Goal: Navigation & Orientation: Find specific page/section

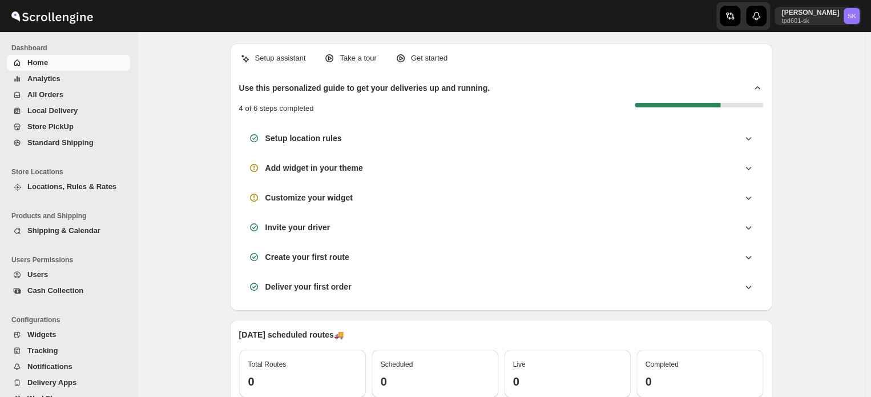
click at [48, 90] on span "All Orders" at bounding box center [45, 94] width 36 height 9
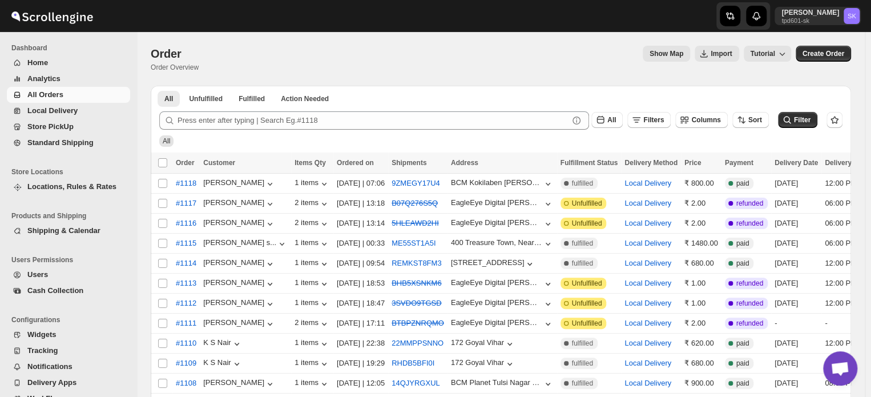
click at [38, 98] on span "All Orders" at bounding box center [45, 94] width 36 height 9
click at [50, 99] on span "All Orders" at bounding box center [45, 94] width 36 height 9
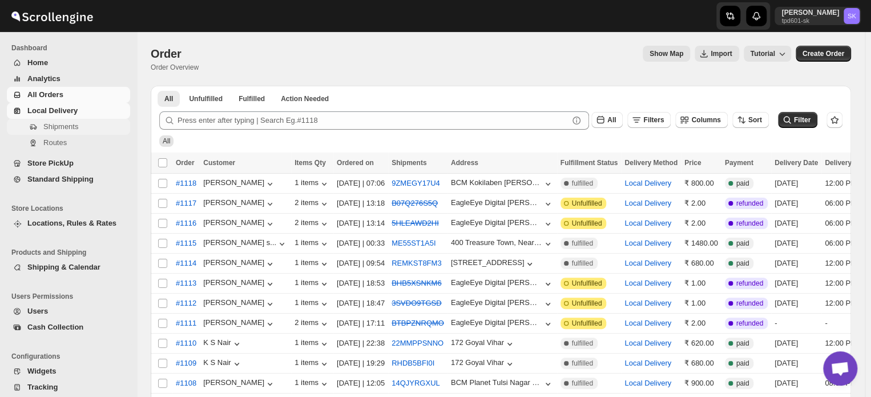
click at [49, 129] on span "Shipments" at bounding box center [60, 126] width 35 height 9
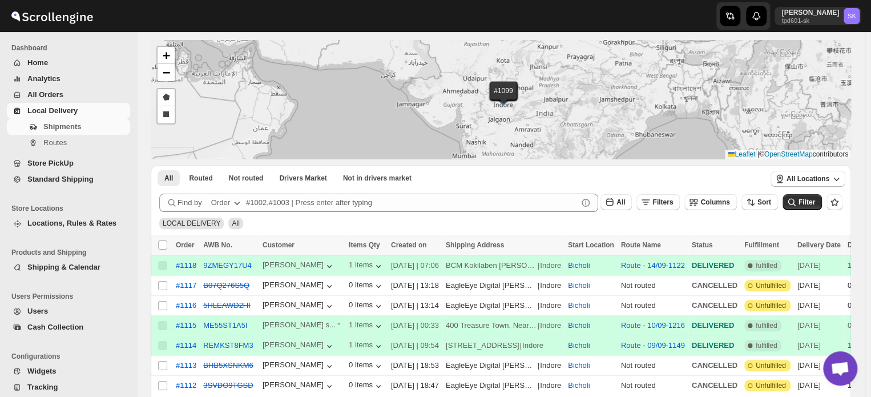
click at [47, 91] on span "All Orders" at bounding box center [45, 94] width 36 height 9
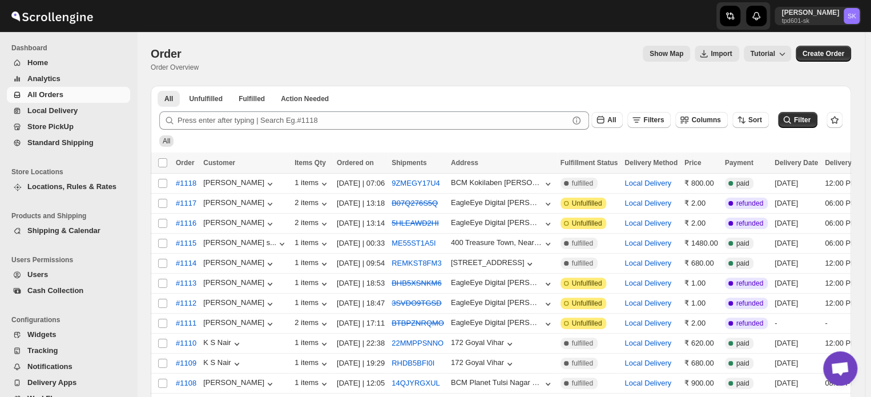
click at [47, 61] on span "Home" at bounding box center [37, 62] width 21 height 9
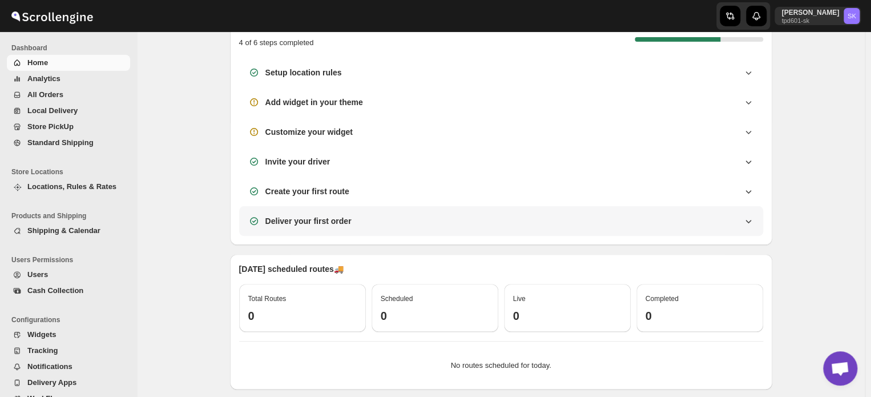
scroll to position [66, 0]
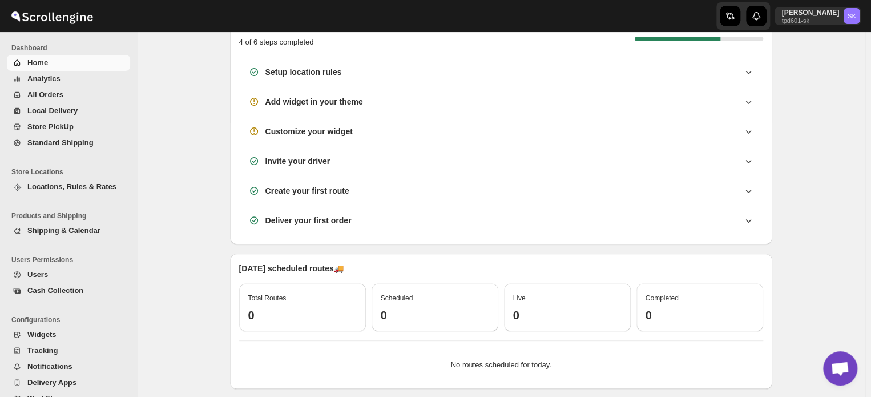
click at [35, 96] on span "All Orders" at bounding box center [45, 94] width 36 height 9
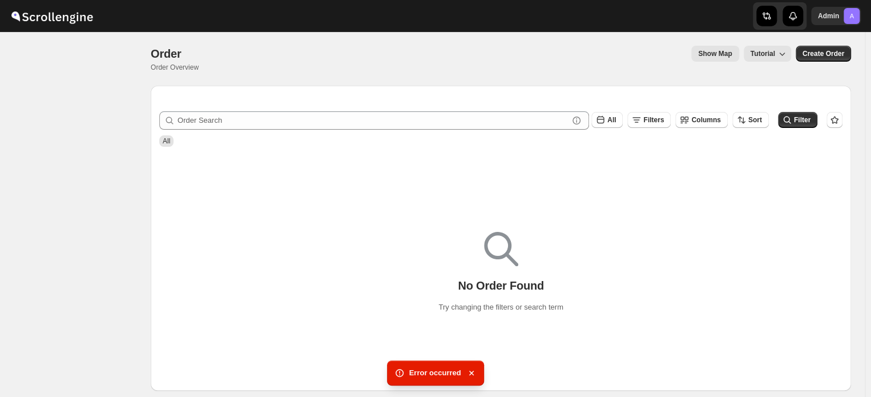
scroll to position [57, 0]
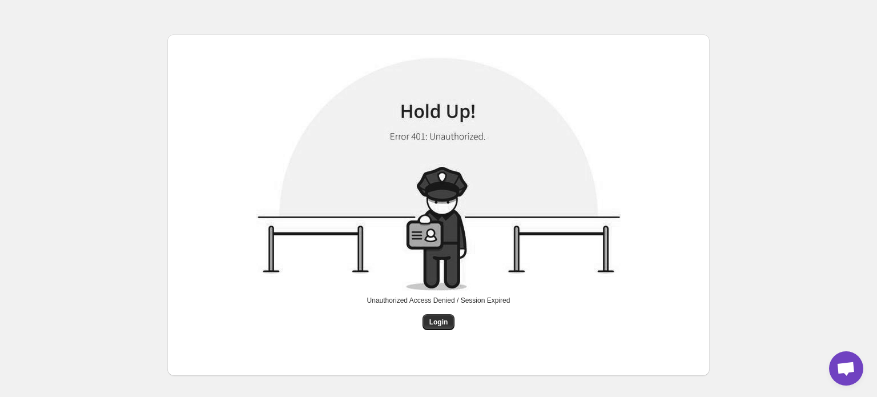
click at [90, 82] on div "Unauthorized Access Denied / Session Expired Login" at bounding box center [438, 190] width 877 height 380
click at [441, 327] on button "Login" at bounding box center [438, 322] width 33 height 16
